Goal: Register for event/course

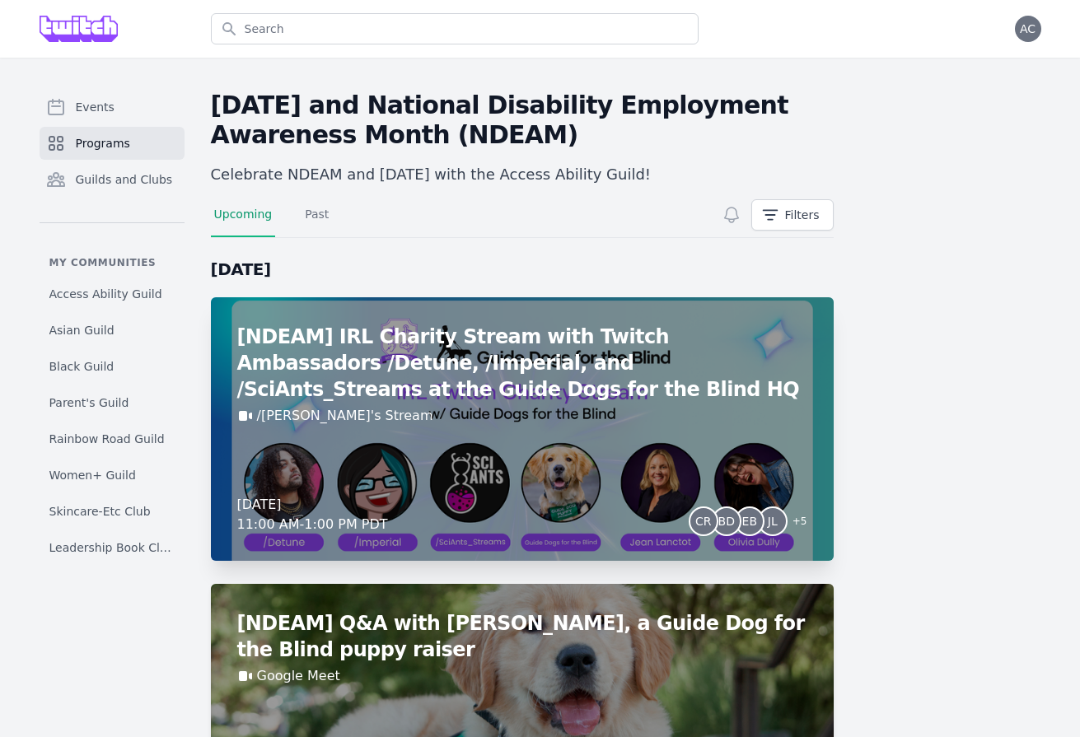
click at [623, 436] on div "[NDEAM] IRL Charity Stream with Twitch Ambassadors /Detune, /Imperial, and /Sci…" at bounding box center [522, 429] width 623 height 264
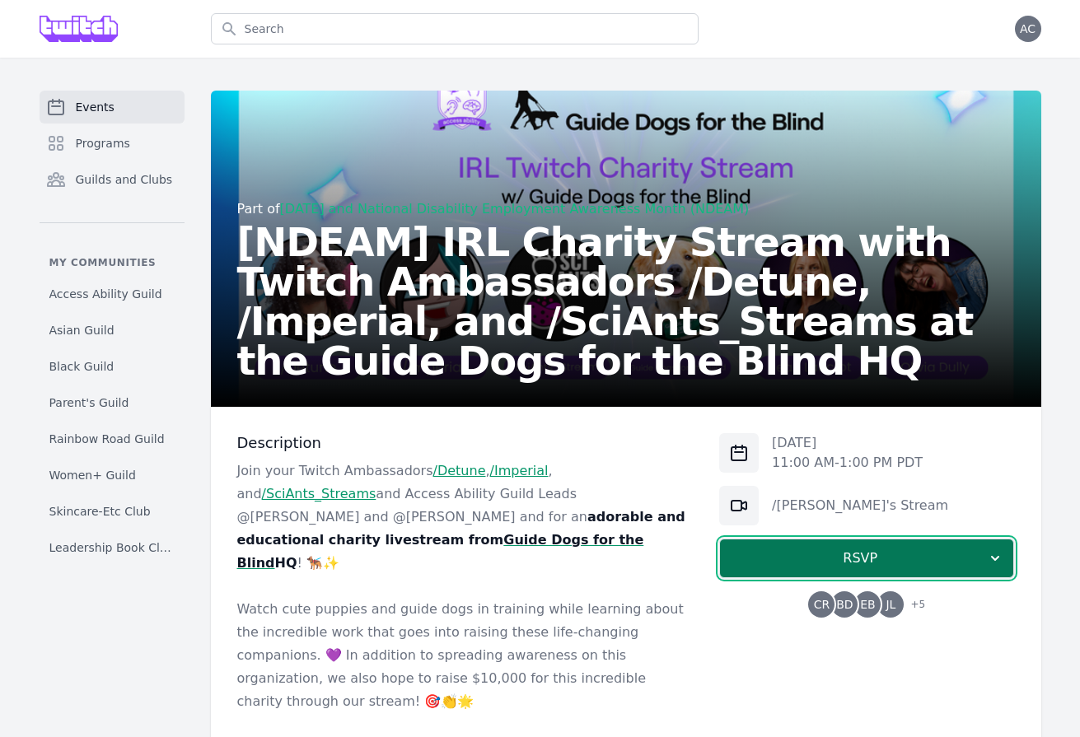
click at [946, 561] on span "RSVP" at bounding box center [860, 559] width 254 height 20
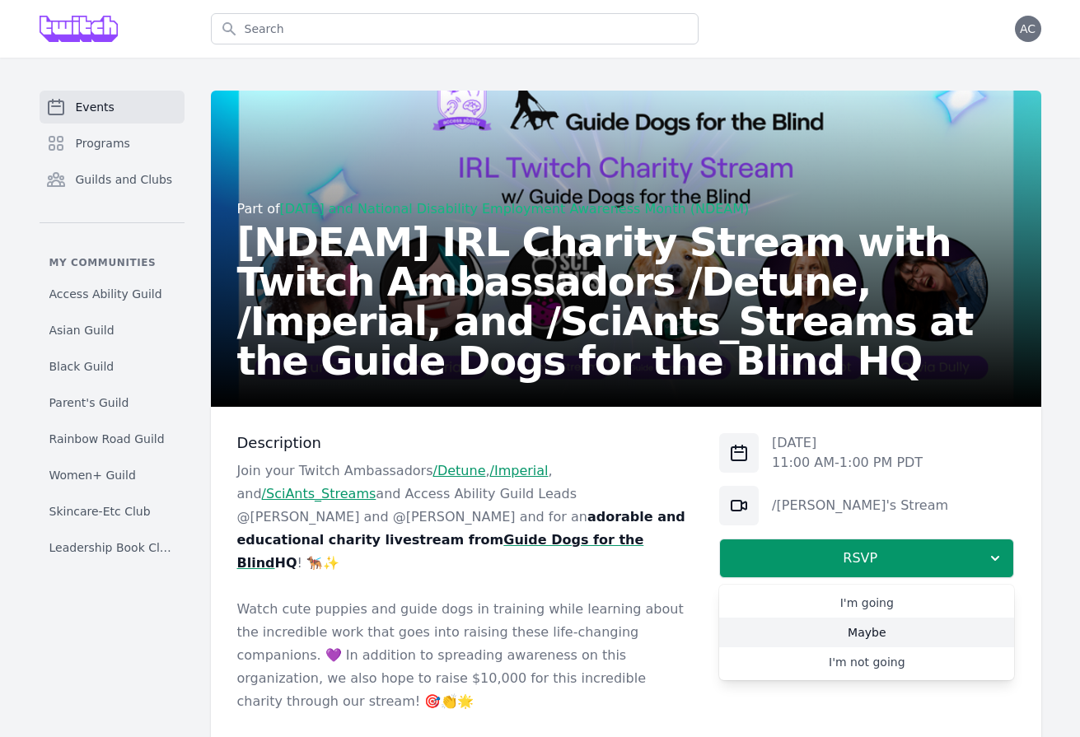
click at [882, 635] on link "Maybe" at bounding box center [866, 633] width 295 height 30
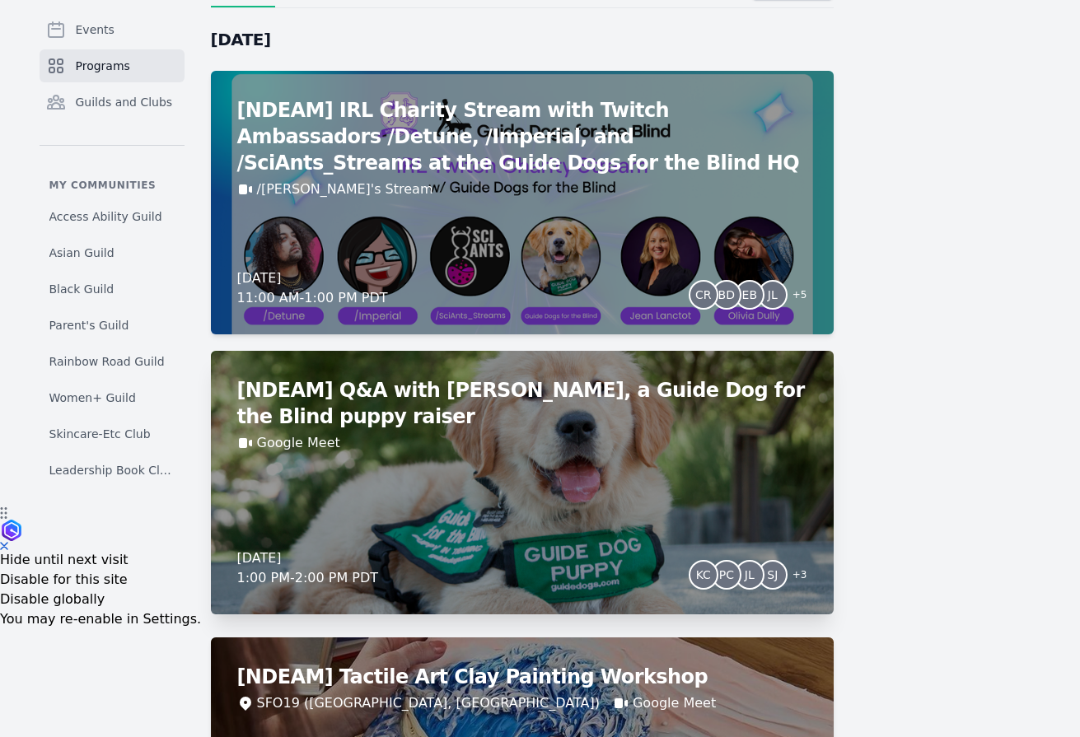
scroll to position [232, 0]
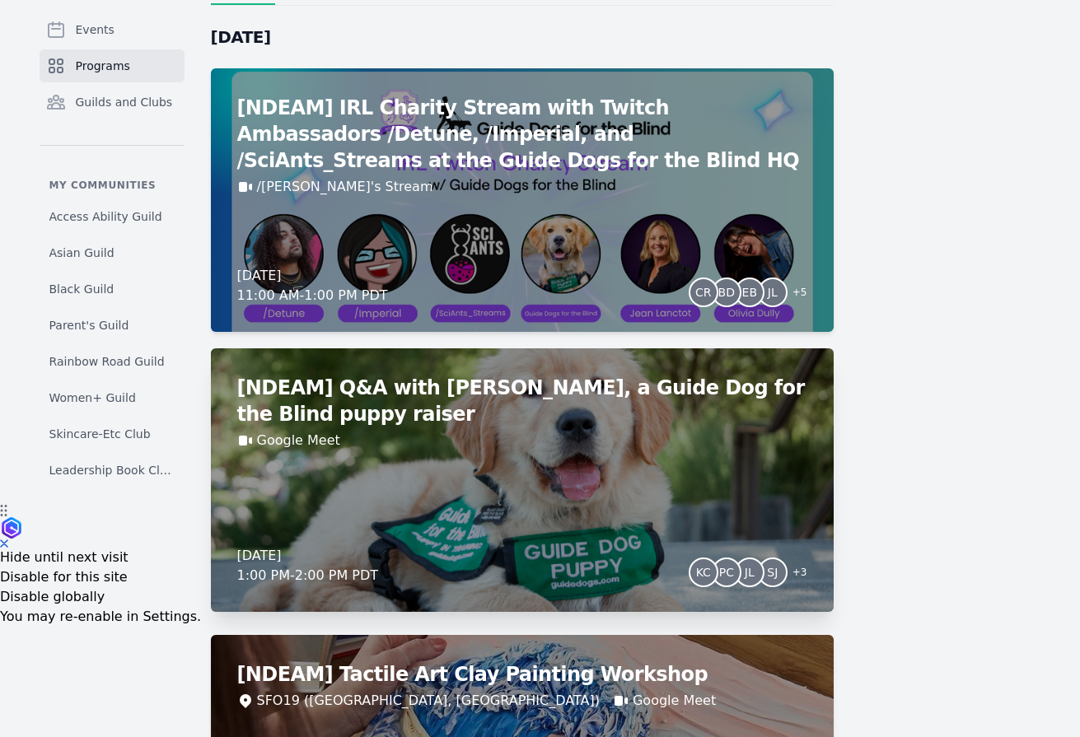
click at [460, 497] on div "[NDEAM] Q&A with [PERSON_NAME], a Guide Dog for the Blind puppy raiser Google M…" at bounding box center [522, 481] width 623 height 264
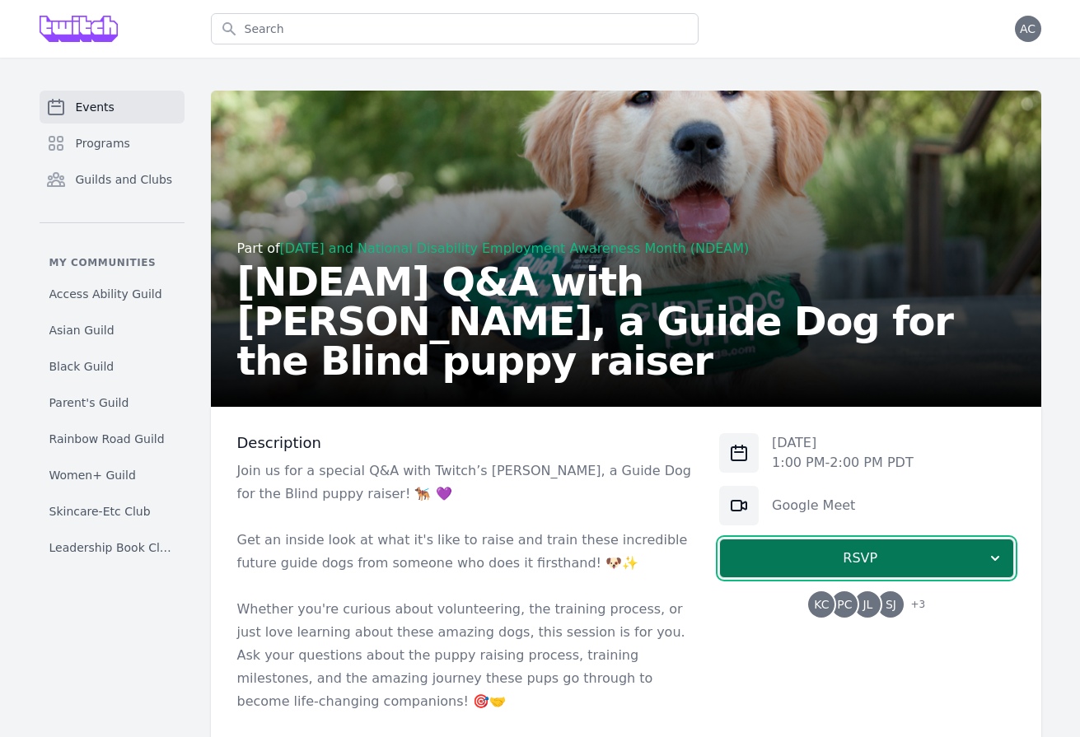
click at [847, 554] on span "RSVP" at bounding box center [860, 559] width 254 height 20
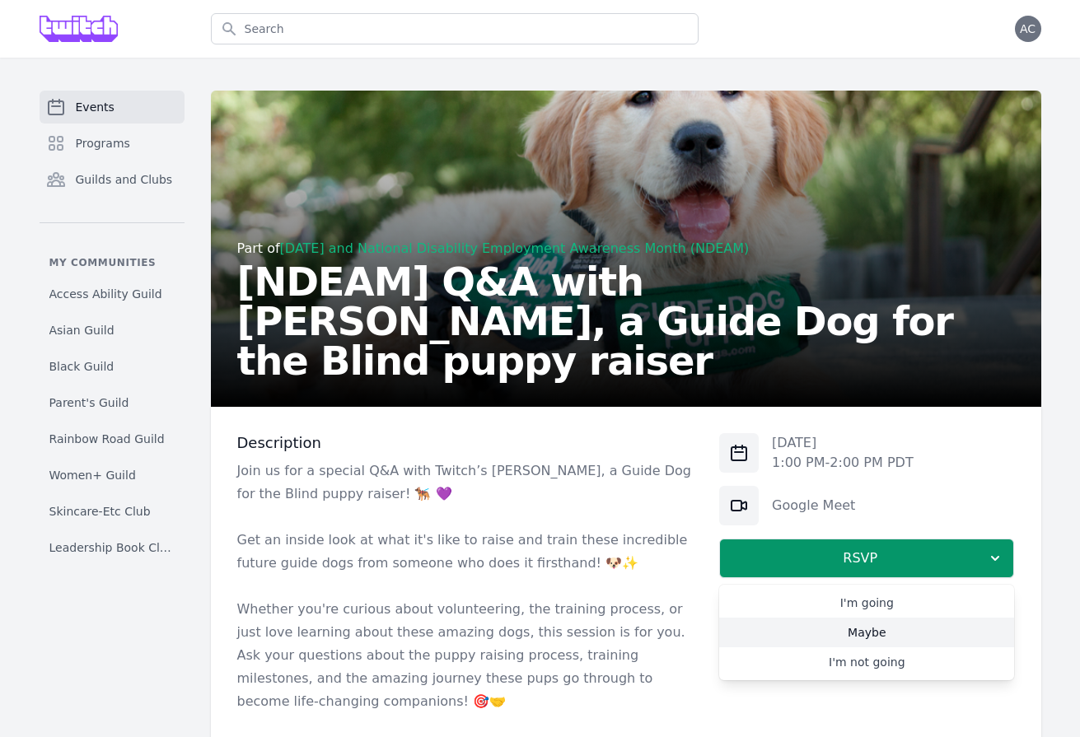
click at [806, 629] on link "Maybe" at bounding box center [866, 633] width 295 height 30
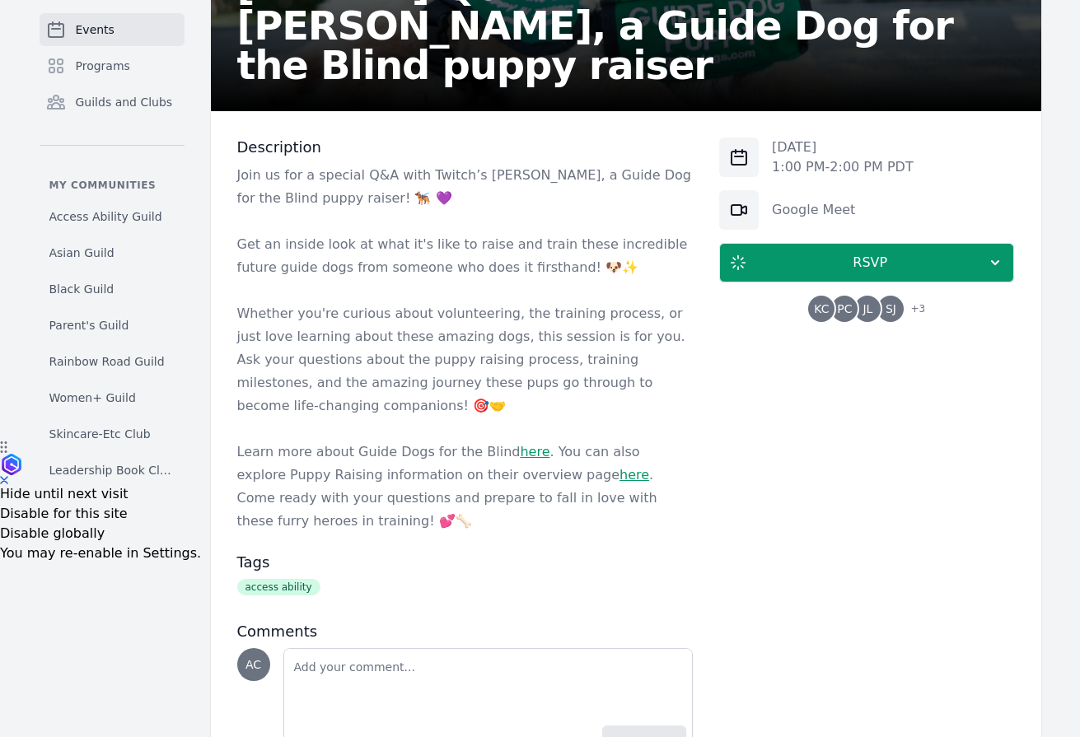
scroll to position [311, 0]
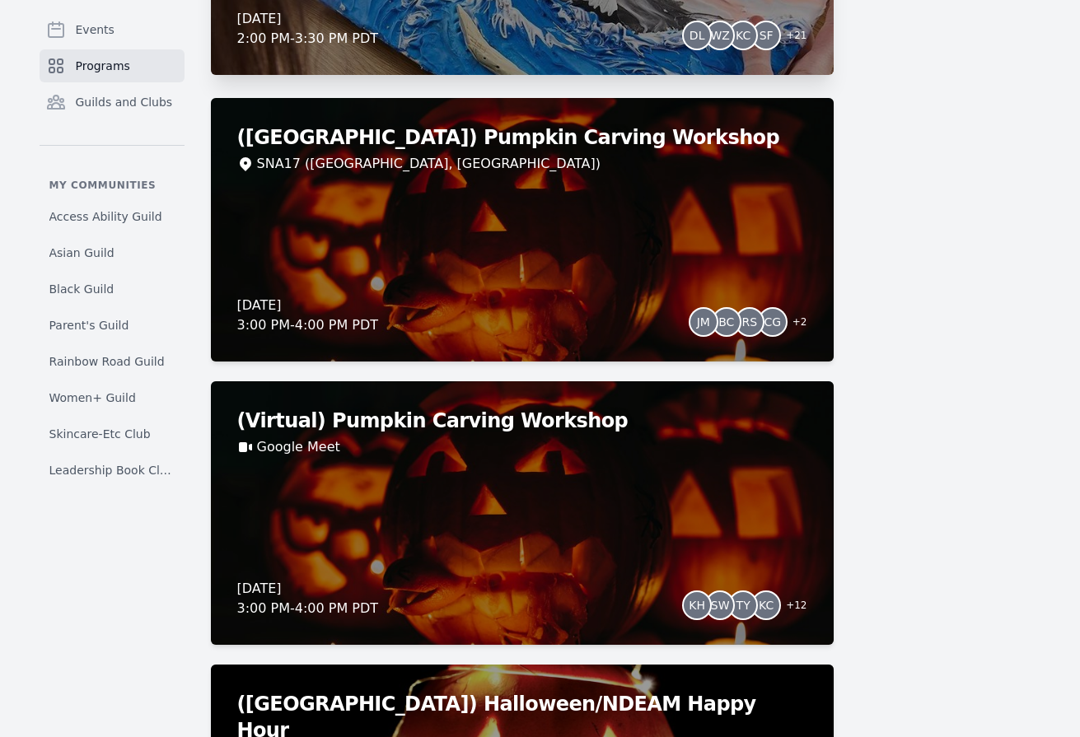
scroll to position [1057, 0]
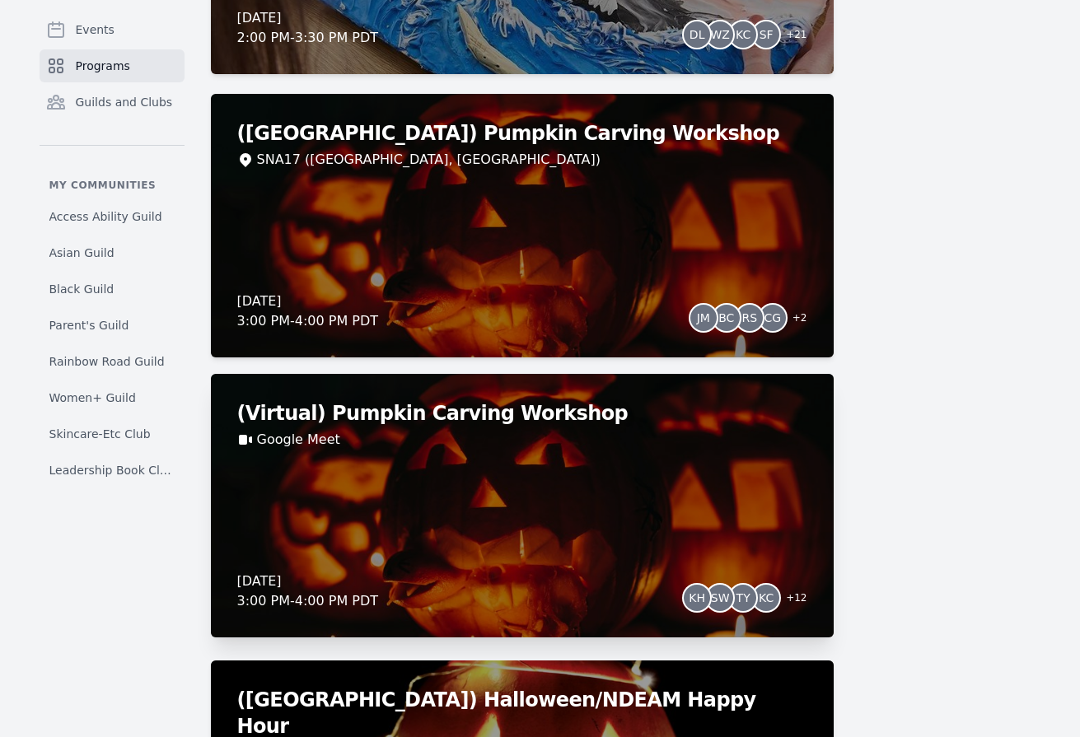
click at [460, 547] on div "(Virtual) Pumpkin Carving Workshop Google Meet [DATE] 3:00 PM - 4:00 PM PDT KH …" at bounding box center [522, 506] width 623 height 264
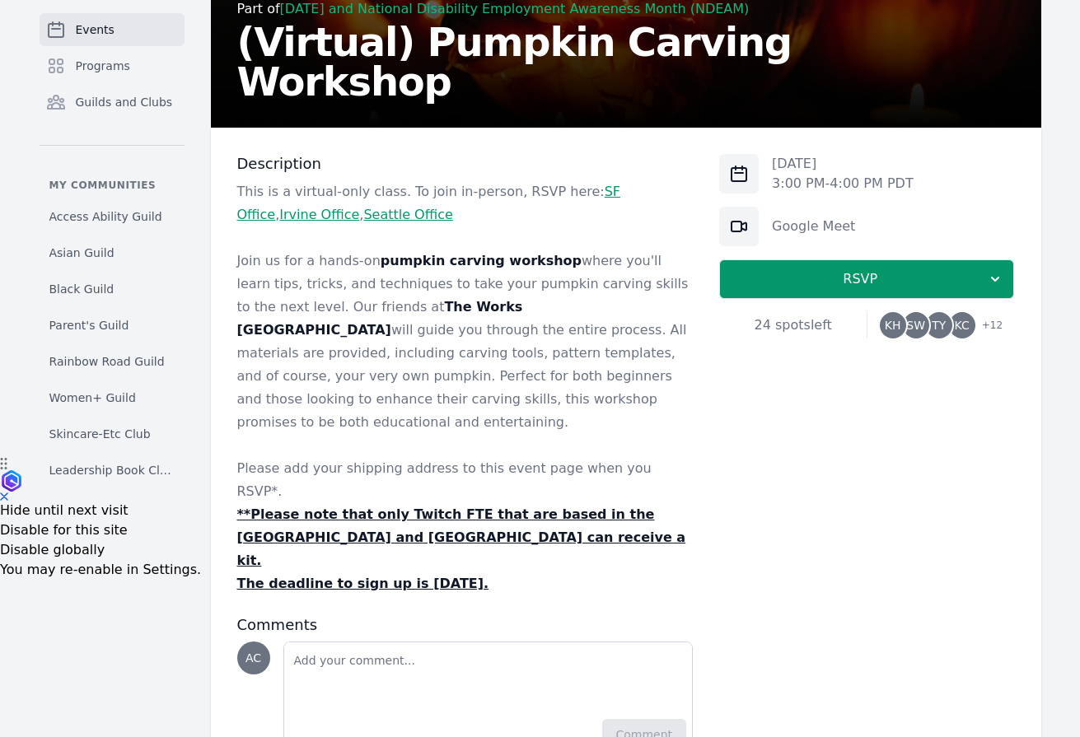
scroll to position [289, 0]
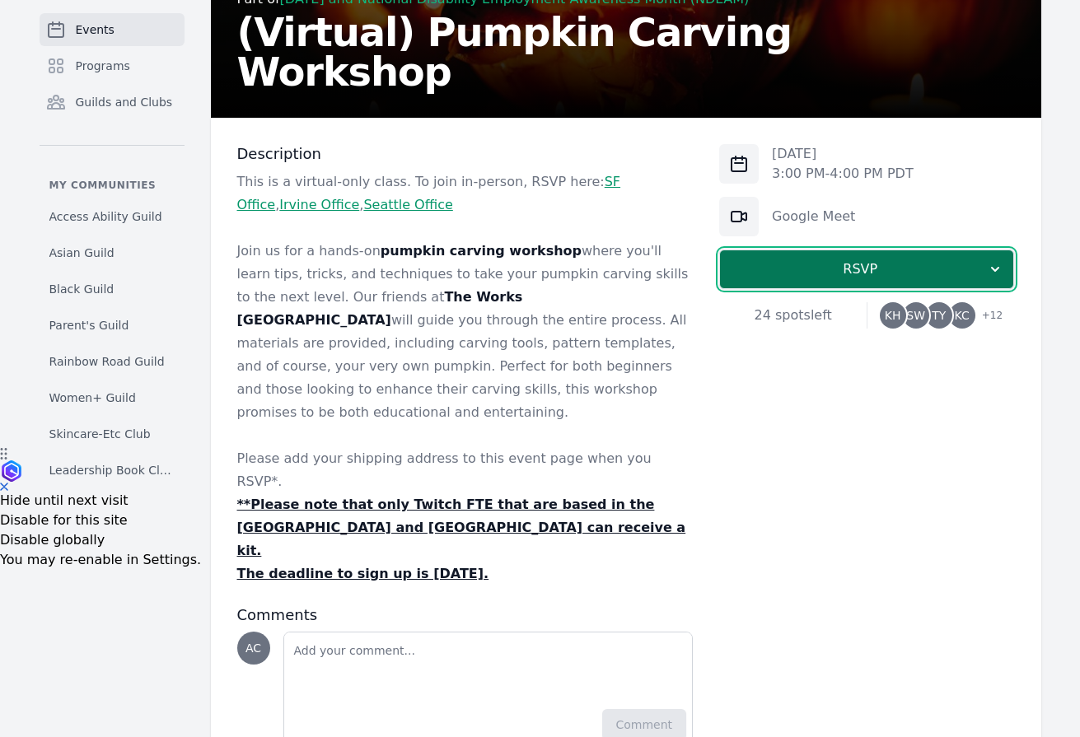
click at [778, 268] on span "RSVP" at bounding box center [860, 270] width 254 height 20
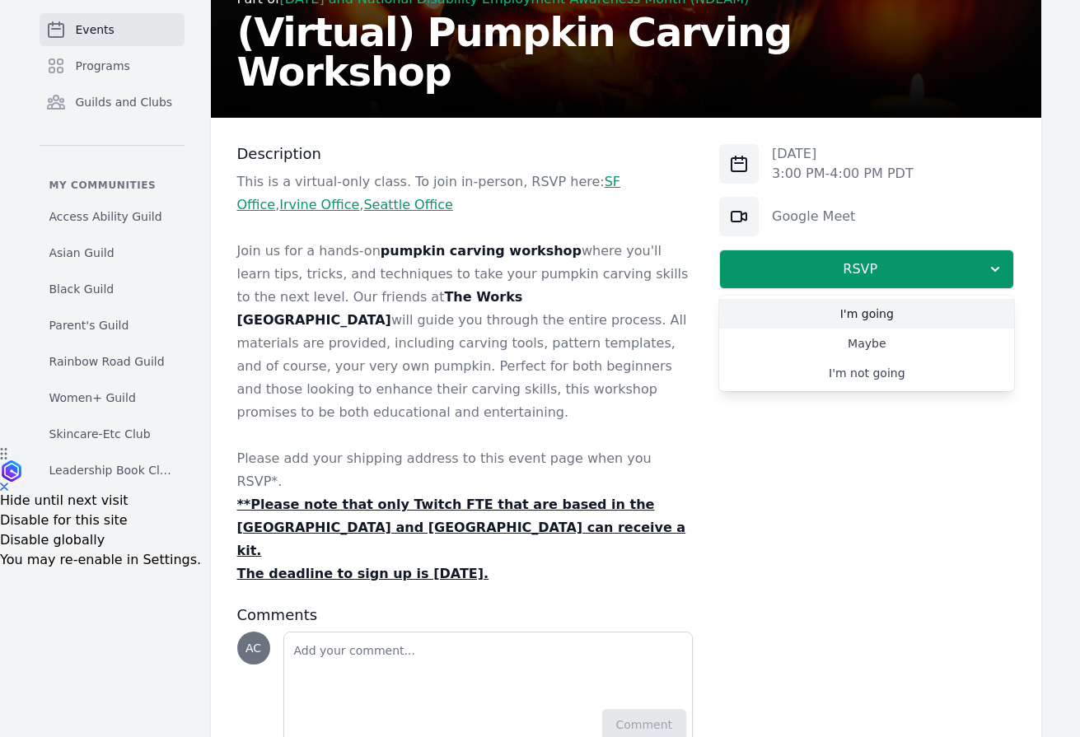
click at [784, 315] on link "I'm going" at bounding box center [866, 314] width 295 height 30
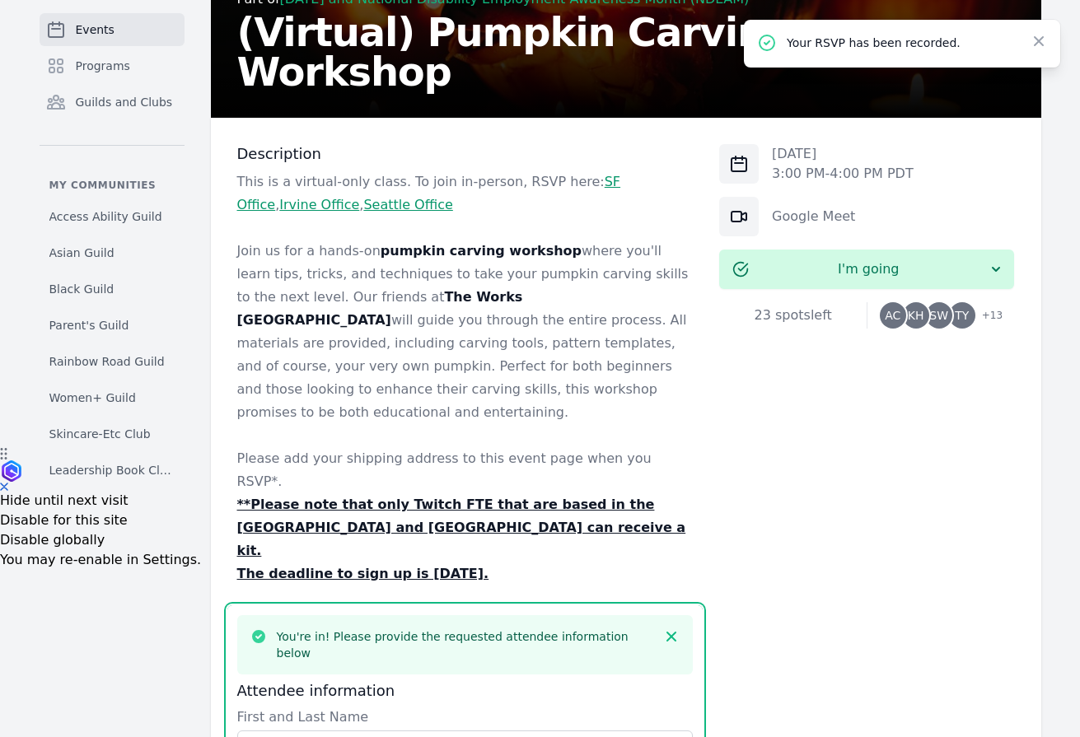
scroll to position [826, 0]
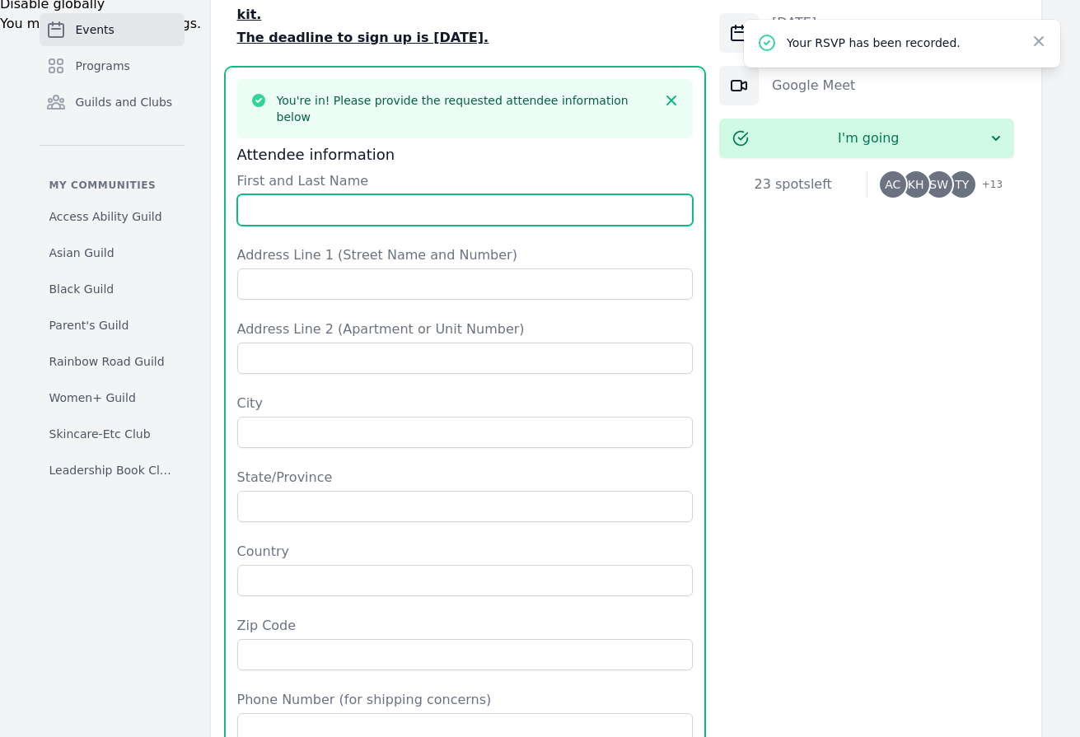
click at [443, 194] on input "First and Last Name" at bounding box center [465, 209] width 456 height 31
type input "[PERSON_NAME]"
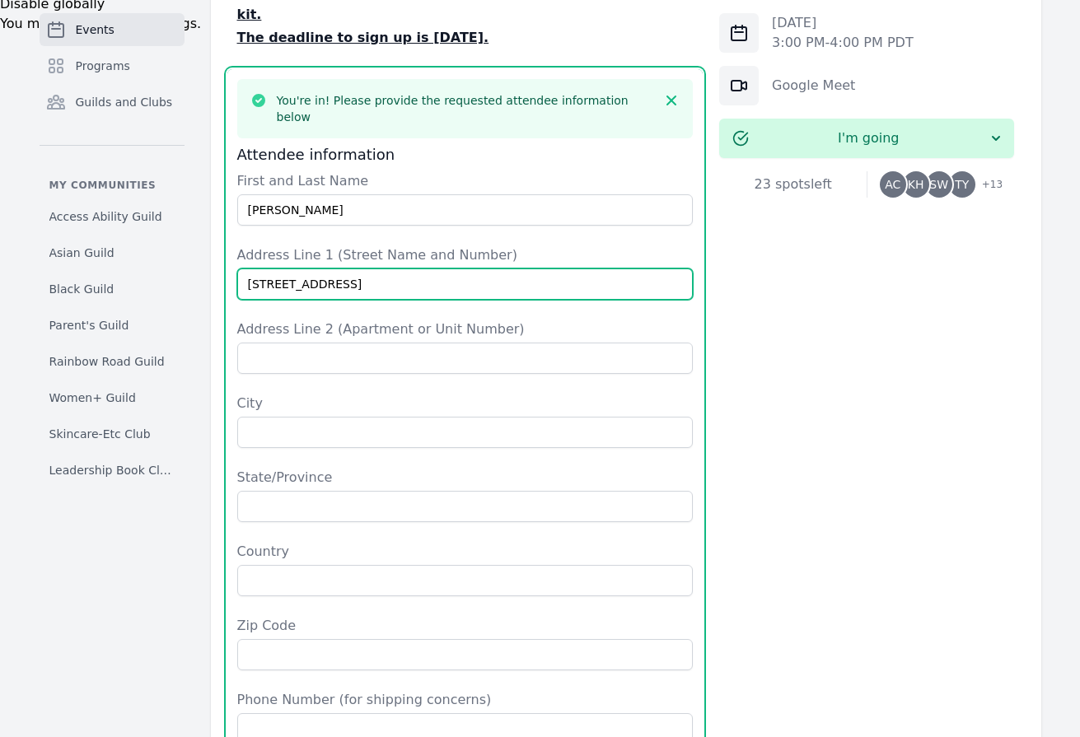
type input "[STREET_ADDRESS]"
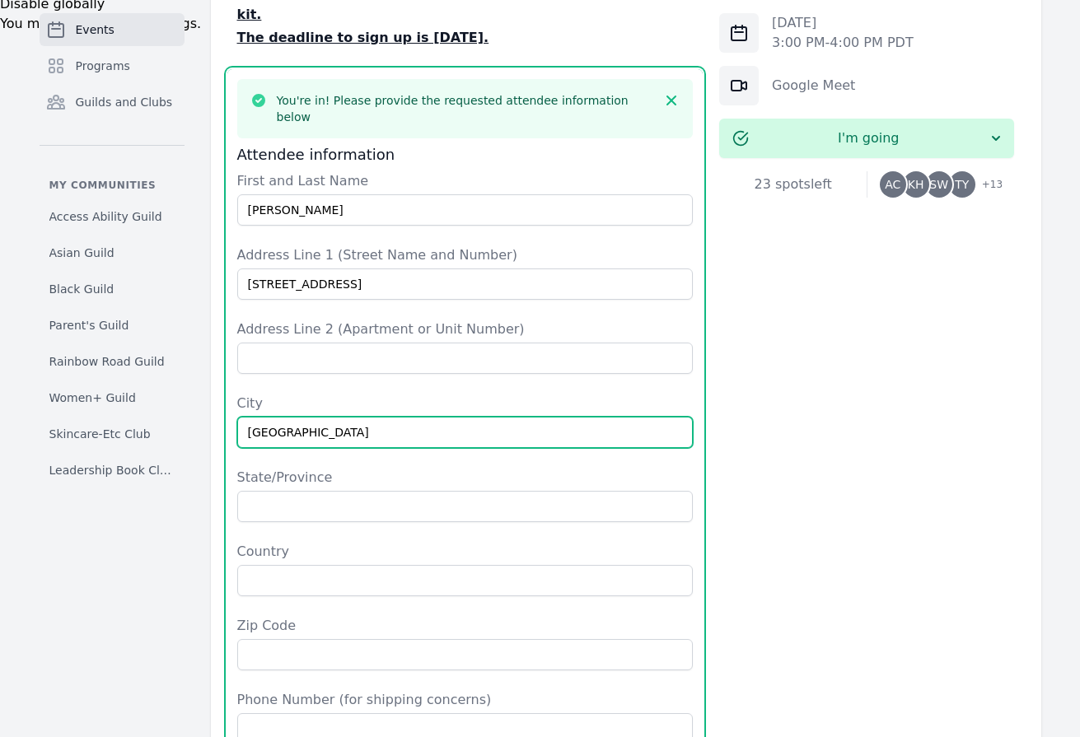
type input "[GEOGRAPHIC_DATA]"
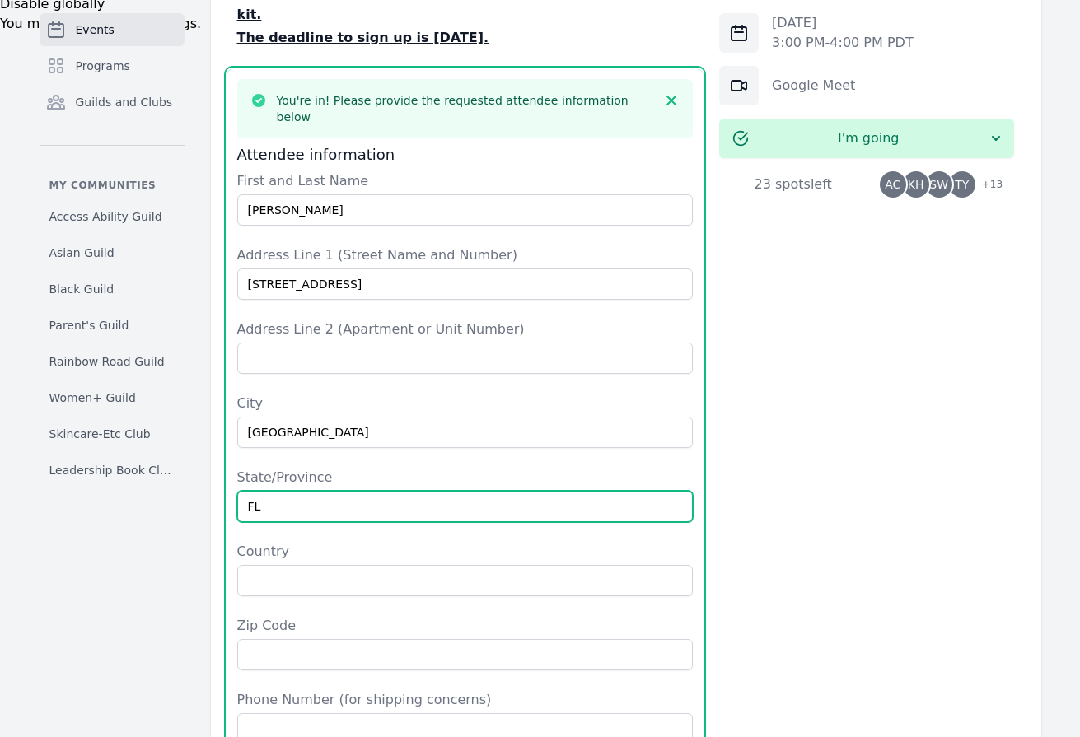
type input "FL"
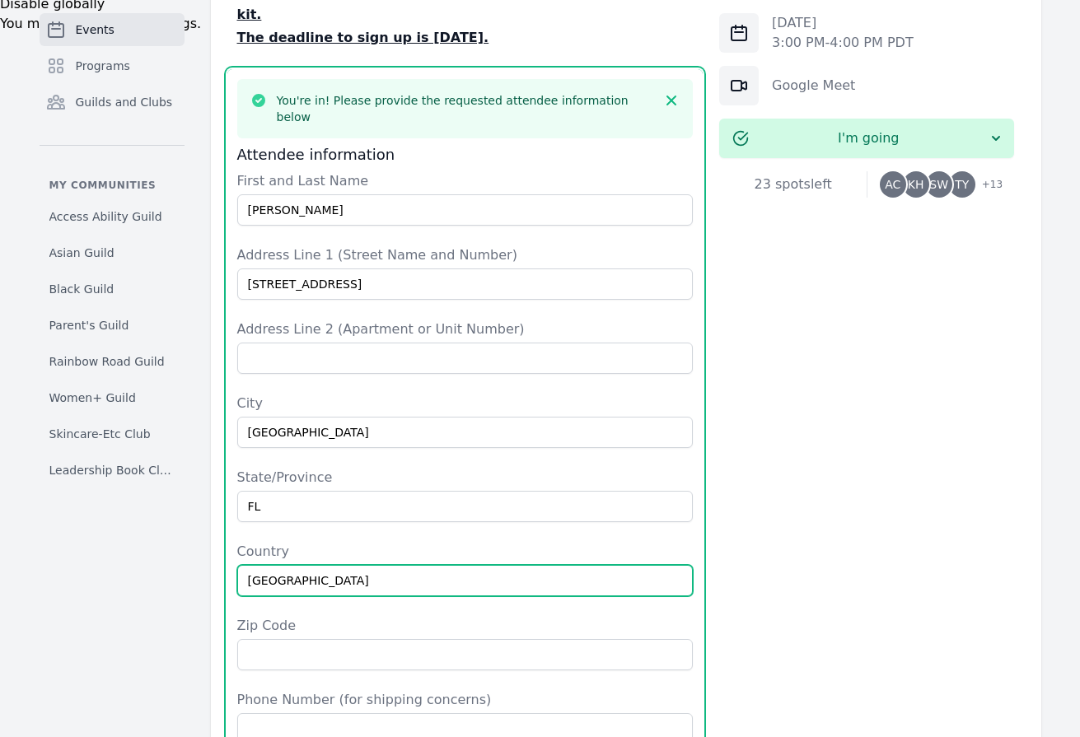
type input "[GEOGRAPHIC_DATA]"
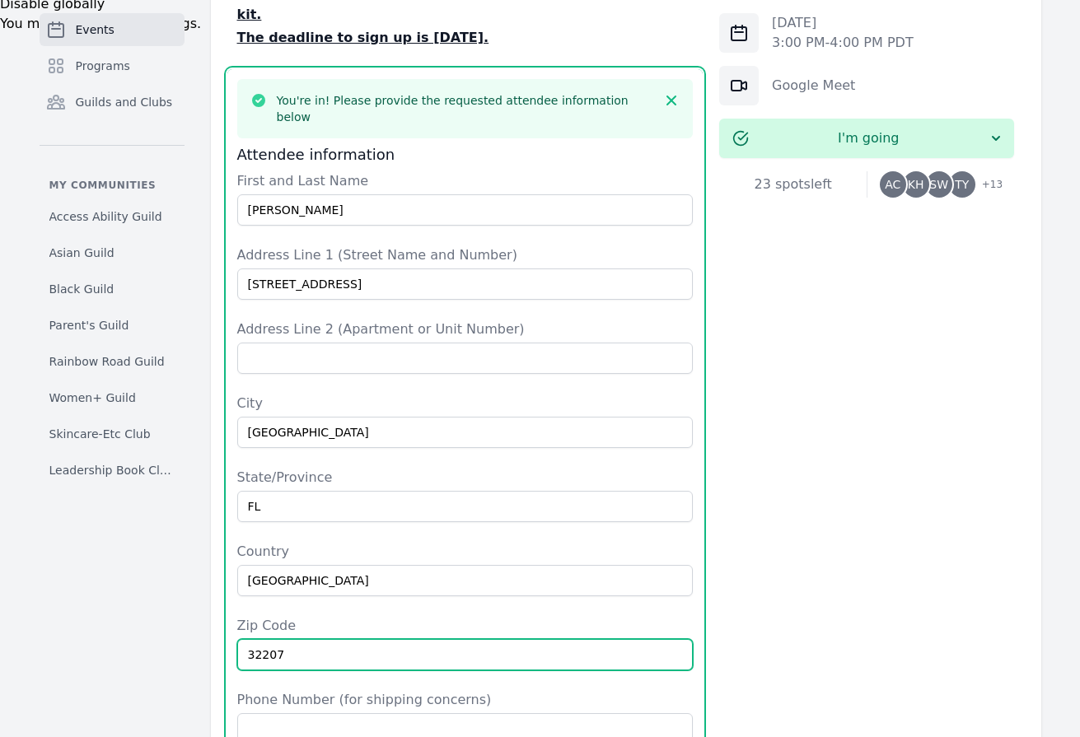
type input "32207"
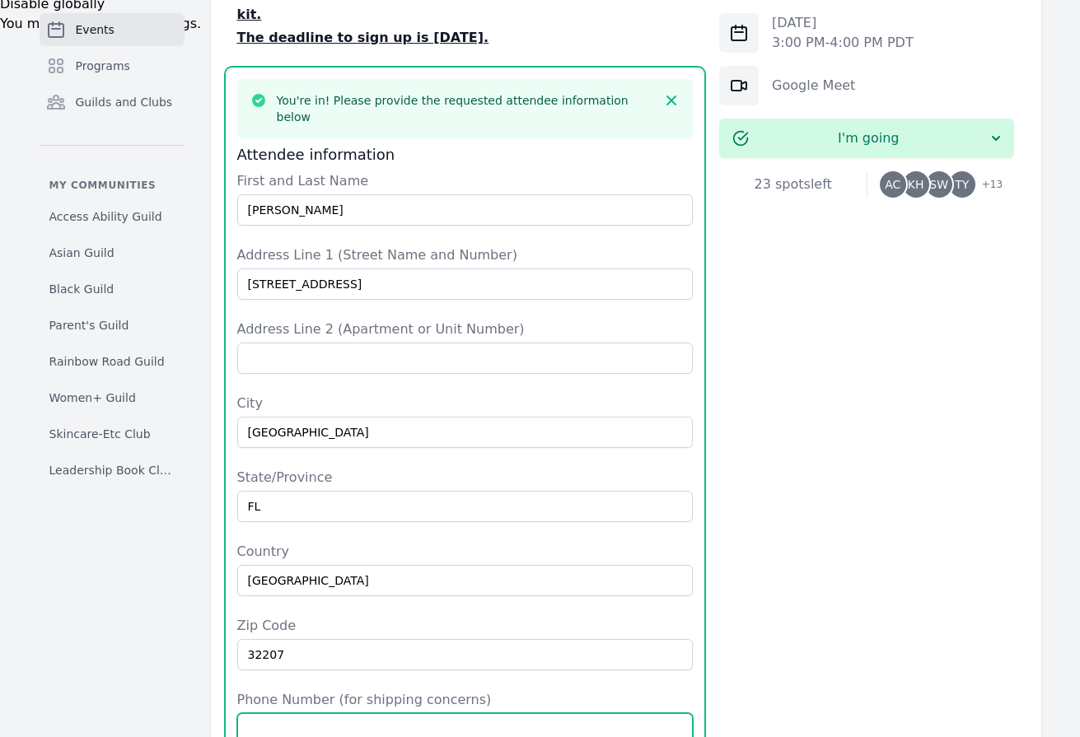
click at [392, 713] on input "Phone Number (for shipping concerns)" at bounding box center [465, 728] width 456 height 31
type input "[PHONE_NUMBER]"
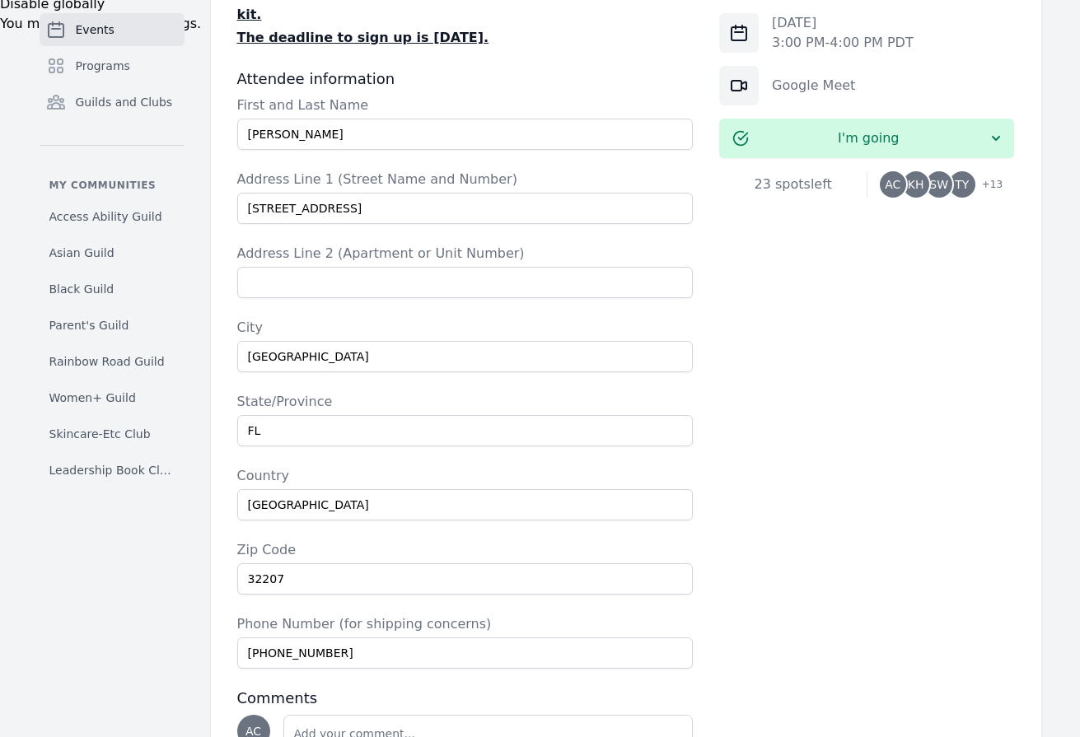
scroll to position [909, 0]
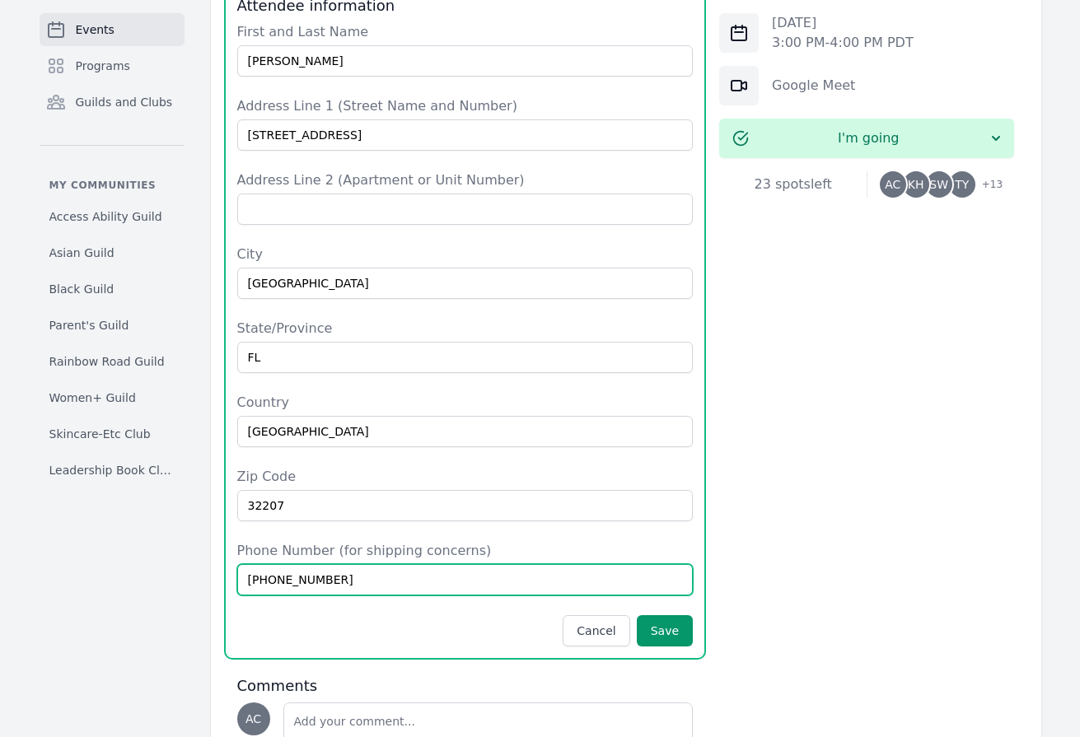
click at [517, 564] on input "[PHONE_NUMBER]" at bounding box center [465, 579] width 456 height 31
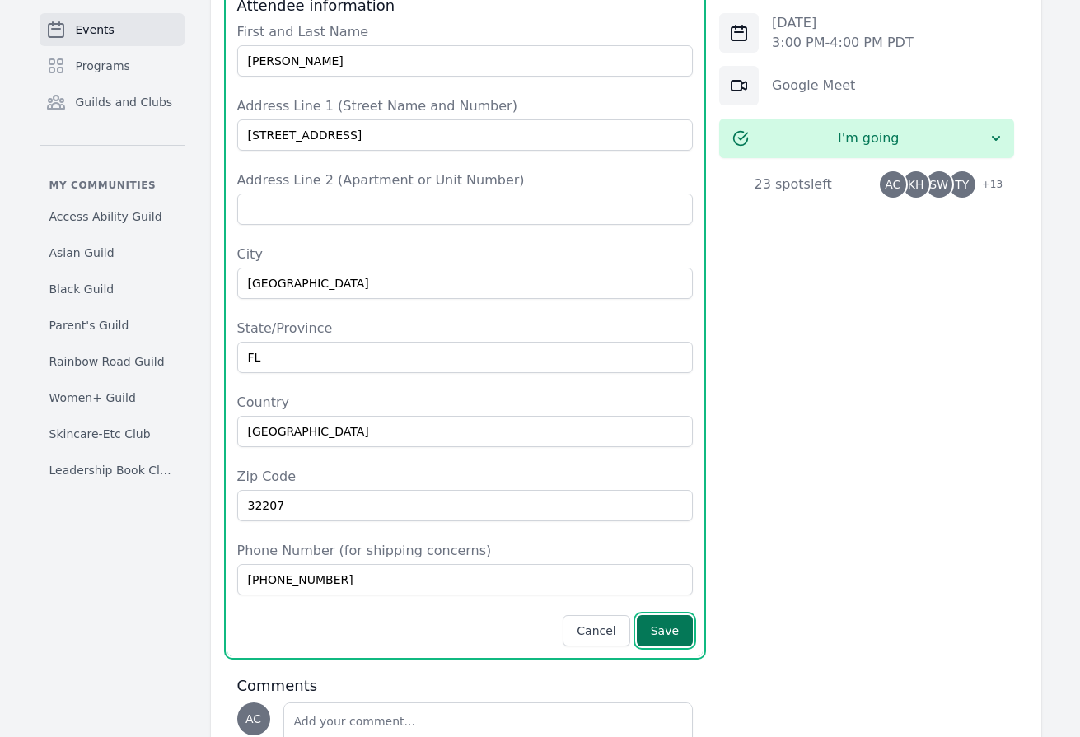
click at [674, 615] on button "Save" at bounding box center [665, 630] width 56 height 31
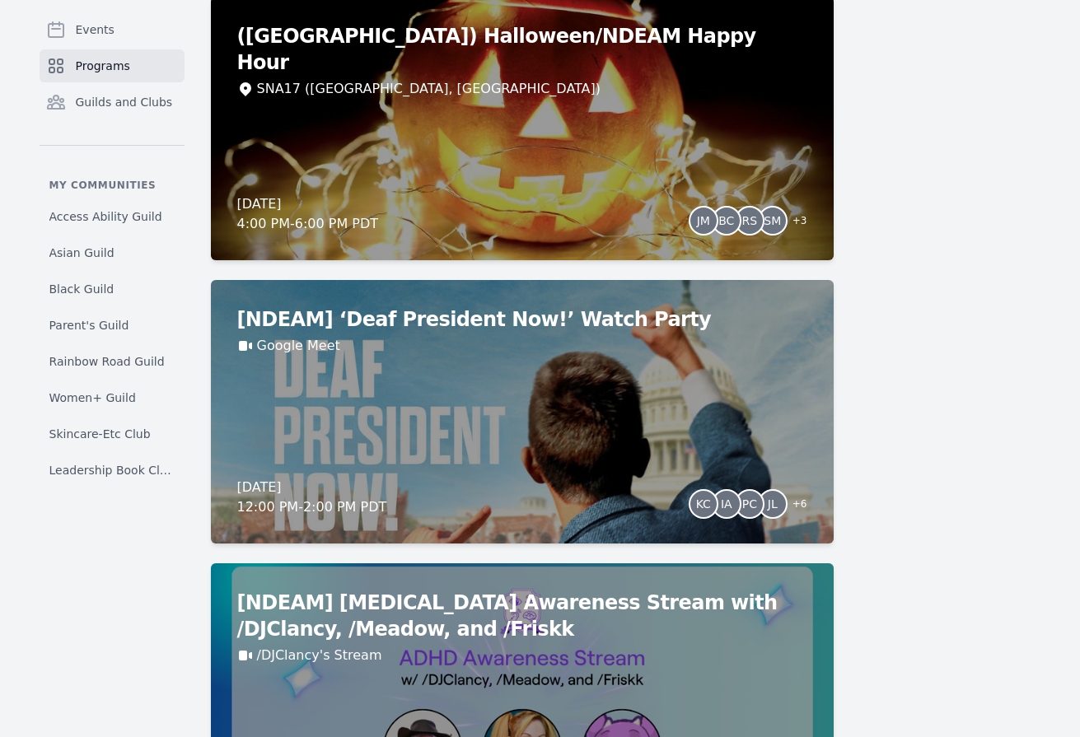
scroll to position [1732, 0]
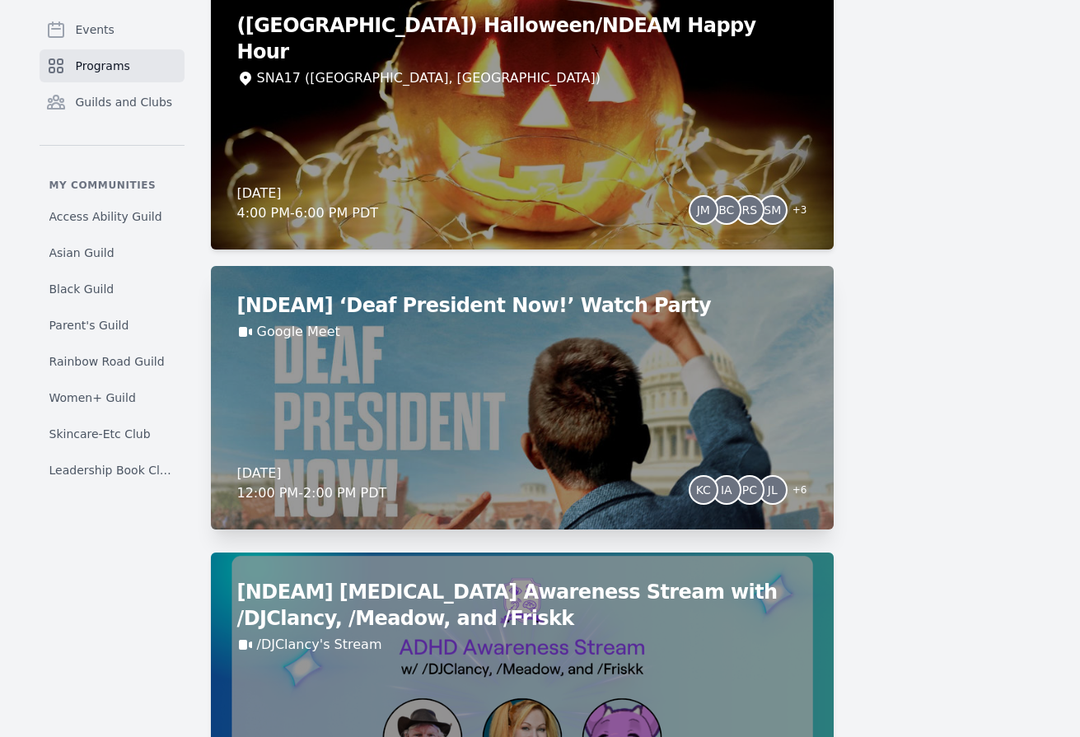
click at [373, 400] on div "[NDEAM] ‘Deaf President Now!’ Watch Party Google Meet [DATE] 12:00 PM - 2:00 PM…" at bounding box center [522, 398] width 623 height 264
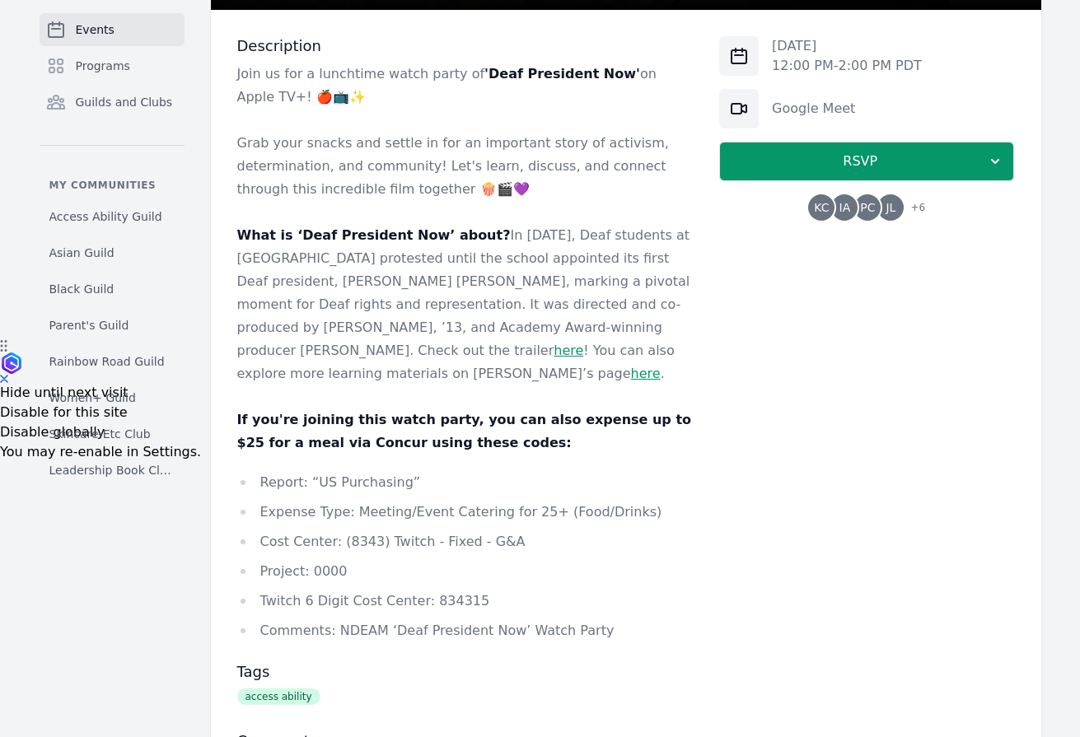
scroll to position [381, 0]
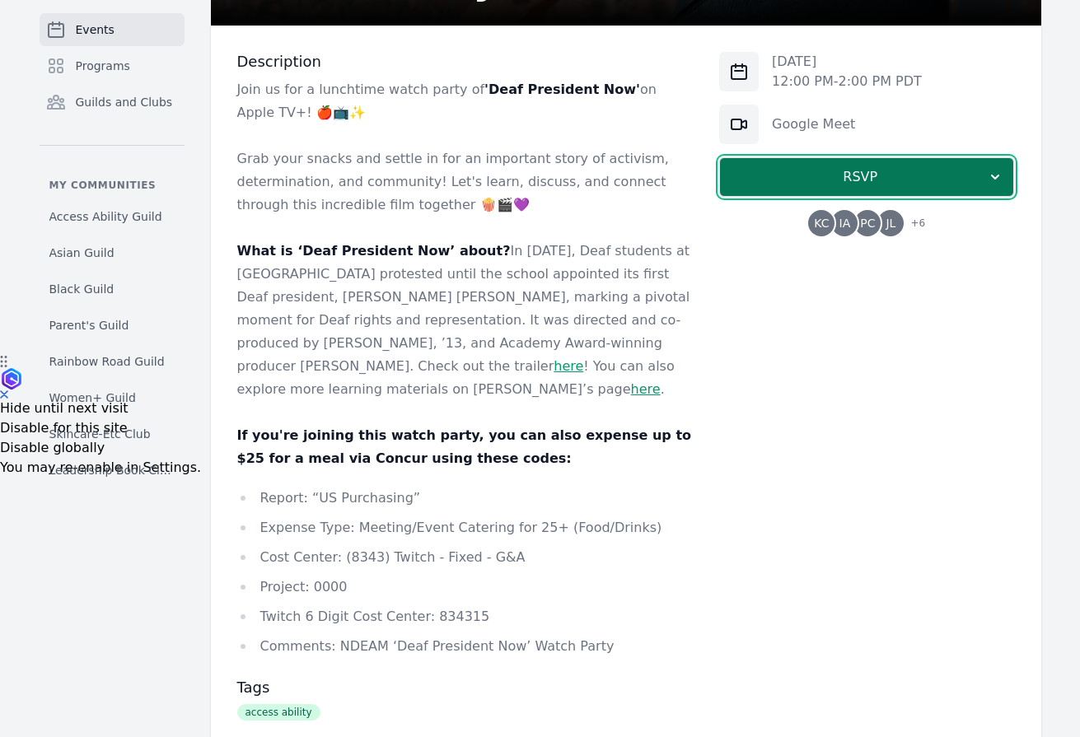
click at [927, 175] on span "RSVP" at bounding box center [860, 177] width 254 height 20
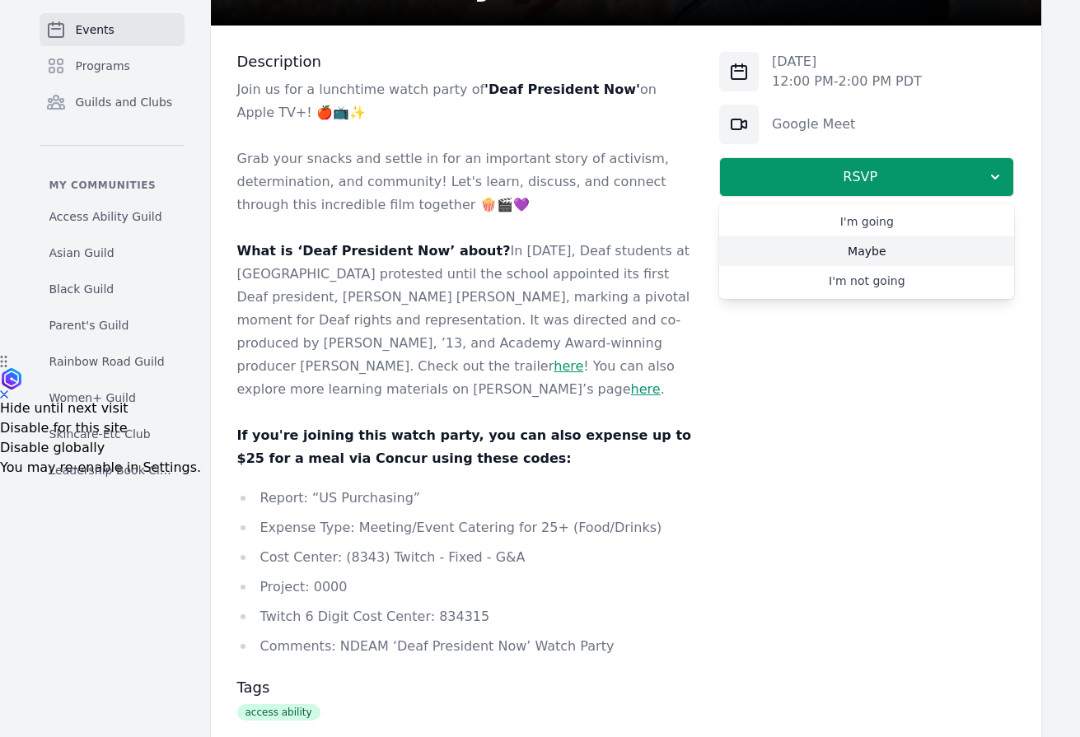
click at [874, 249] on link "Maybe" at bounding box center [866, 251] width 295 height 30
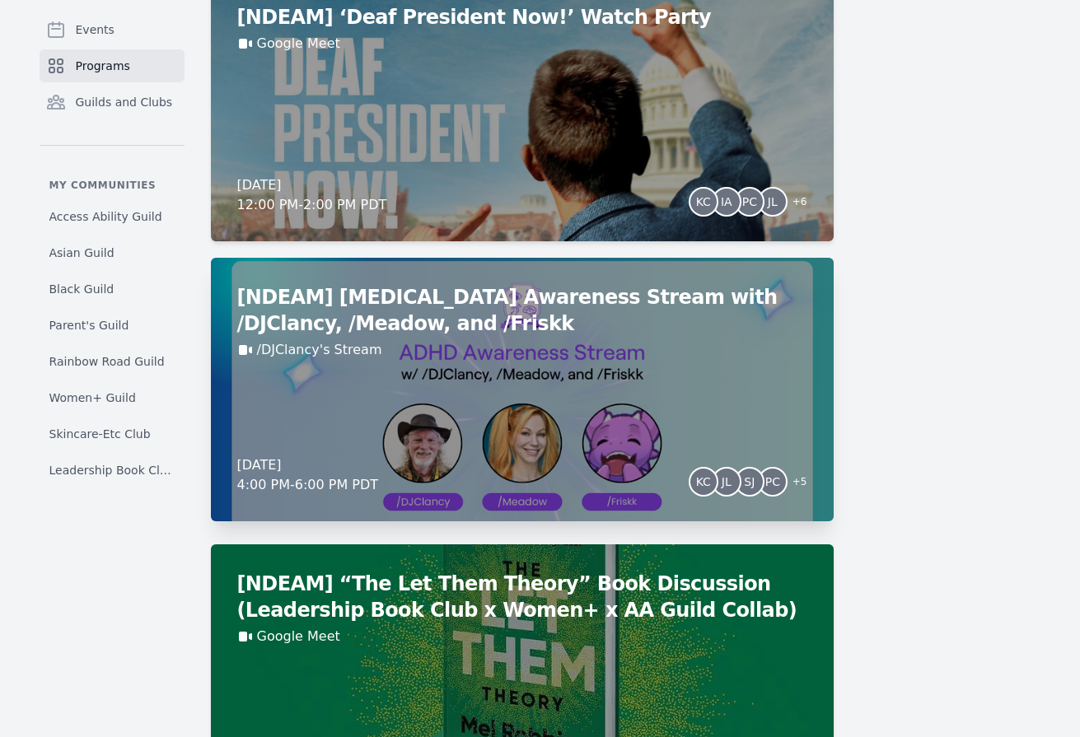
scroll to position [2025, 0]
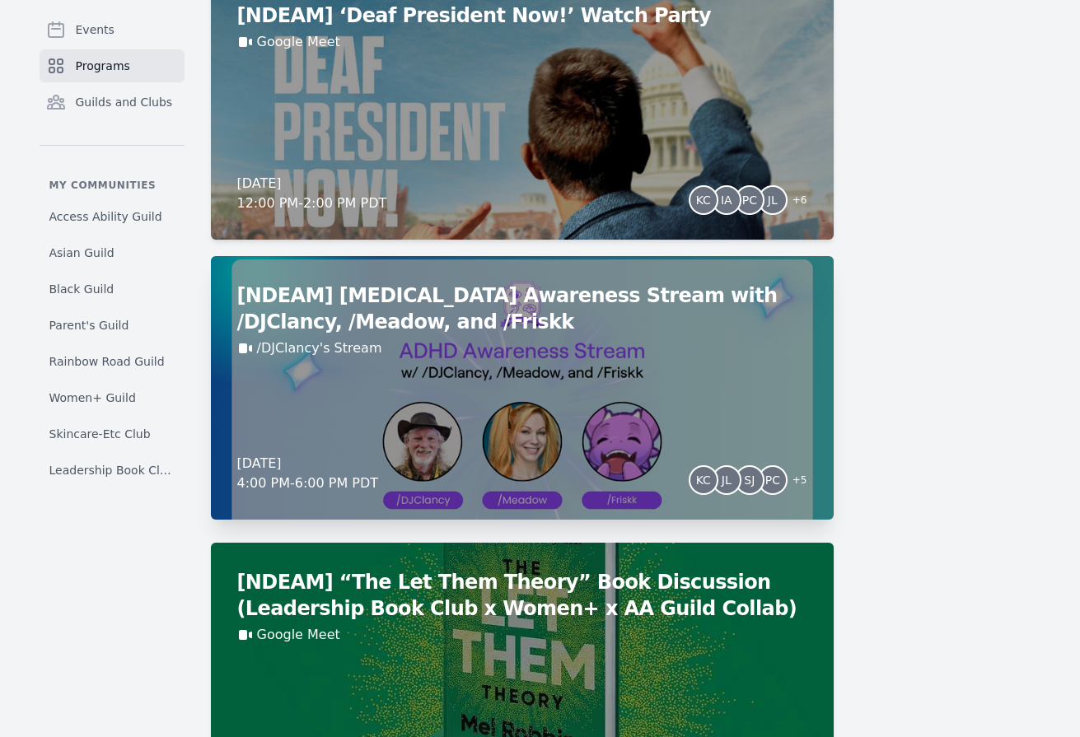
click at [459, 355] on div "/DJClancy's Stream" at bounding box center [522, 349] width 570 height 20
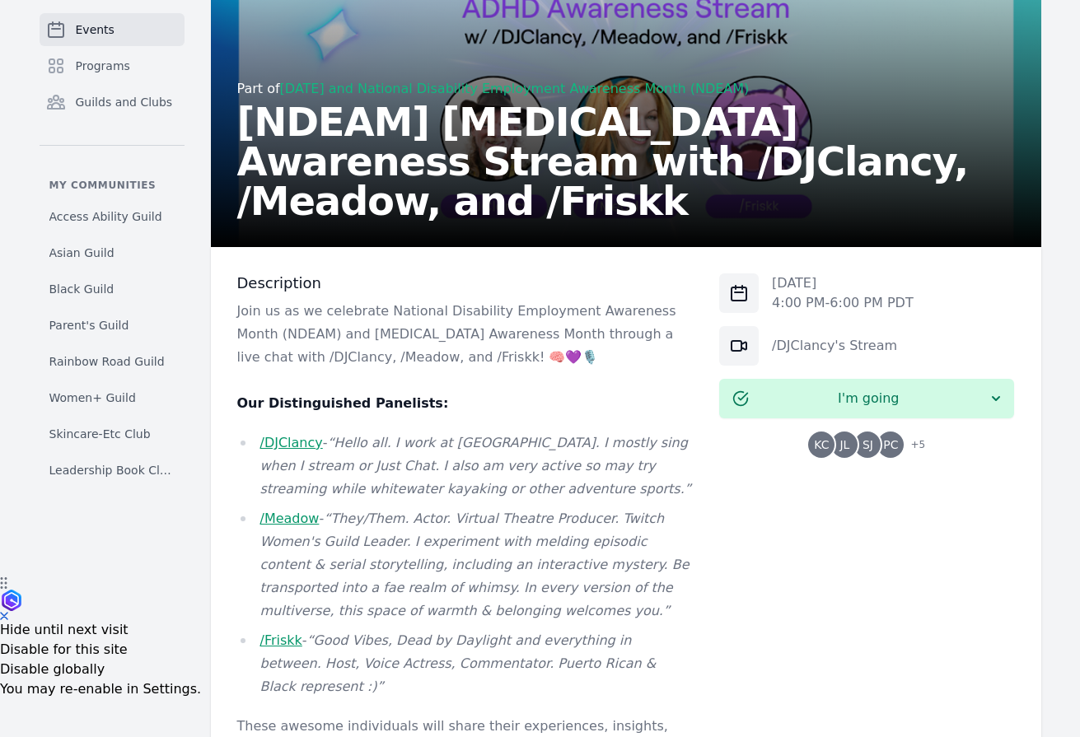
scroll to position [133, 0]
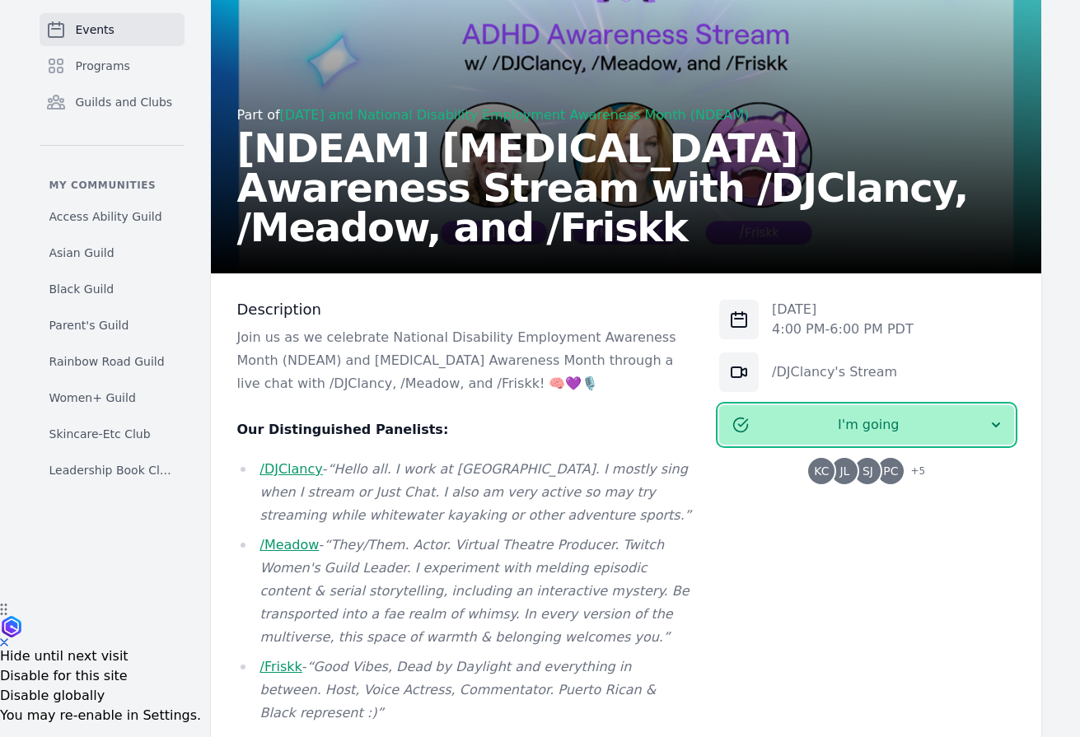
click at [996, 437] on button "I'm going" at bounding box center [866, 425] width 295 height 40
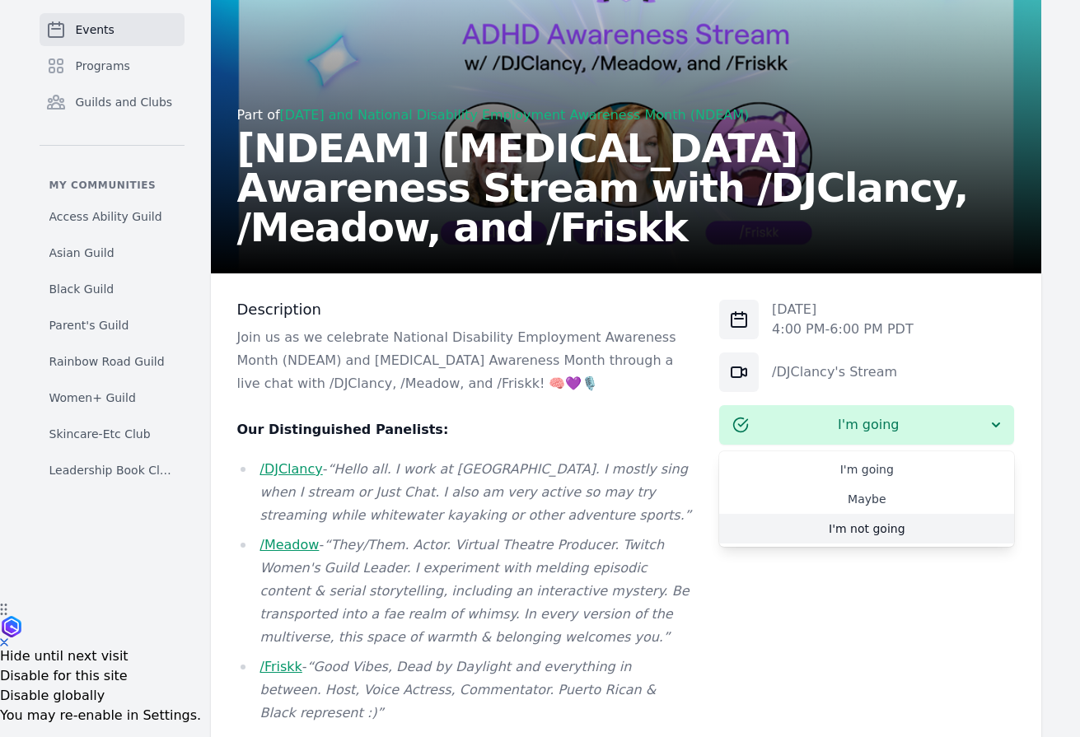
click at [877, 523] on link "I'm not going" at bounding box center [866, 529] width 295 height 30
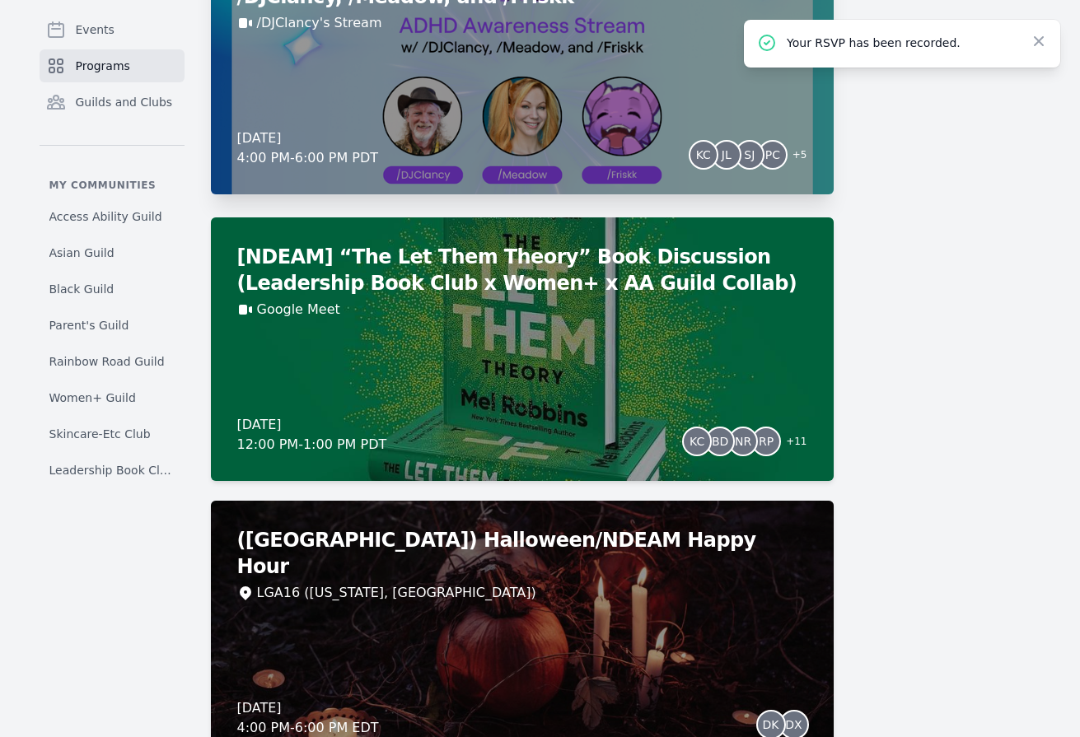
scroll to position [2352, 0]
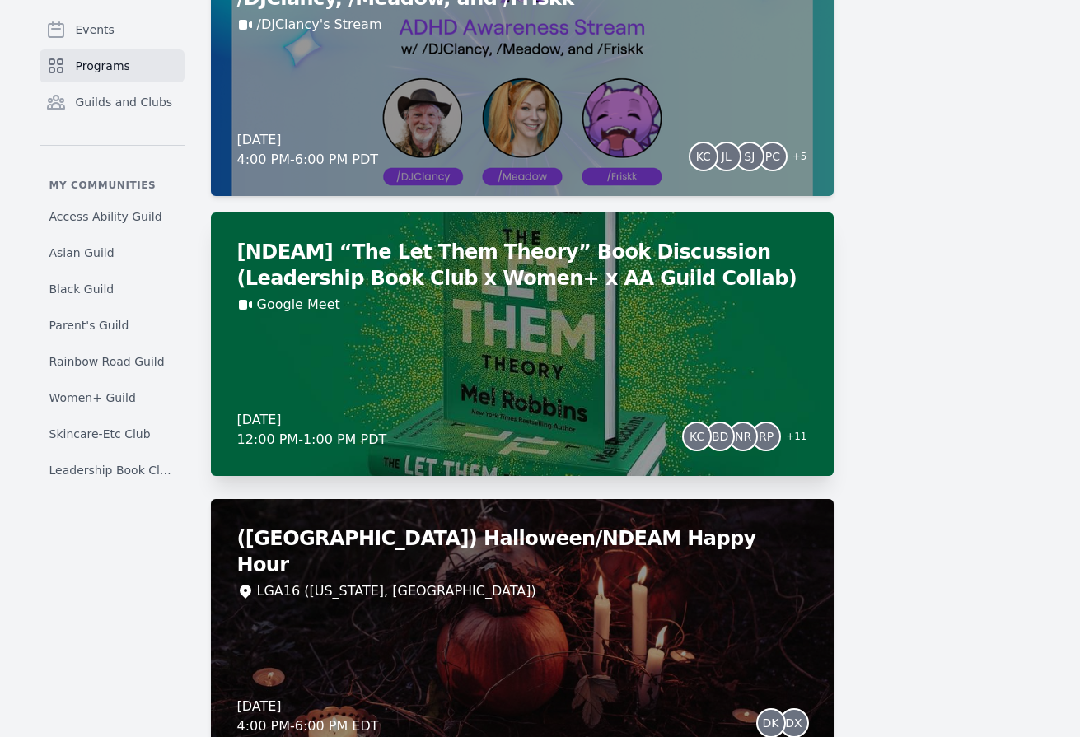
click at [497, 323] on div "[NDEAM] “The Let Them Theory” Book Discussion (Leadership Book Club x Women+ x …" at bounding box center [522, 345] width 623 height 264
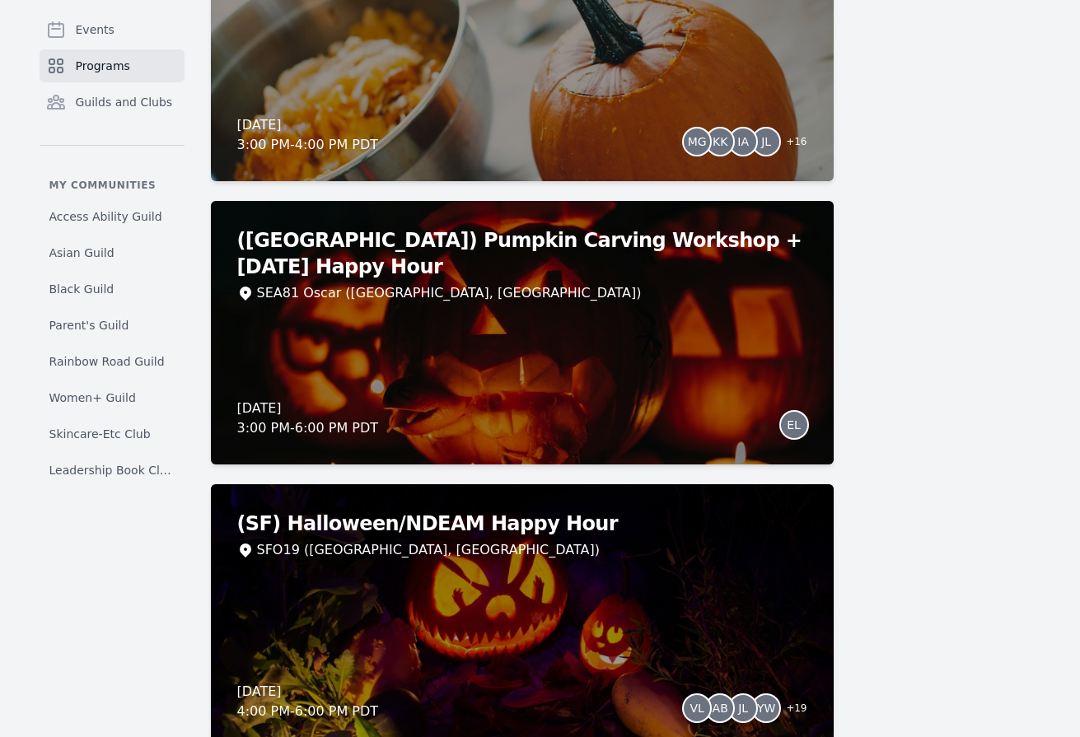
scroll to position [3294, 0]
